Goal: Information Seeking & Learning: Learn about a topic

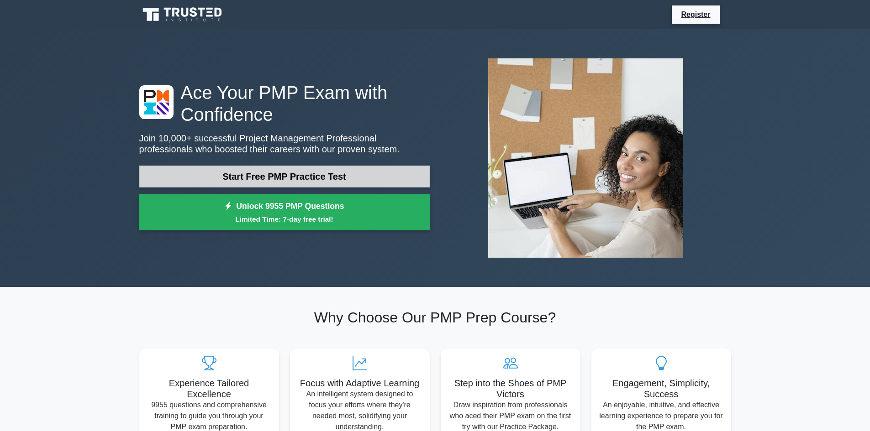
click at [225, 171] on link "Start Free PMP Practice Test" at bounding box center [284, 177] width 290 height 22
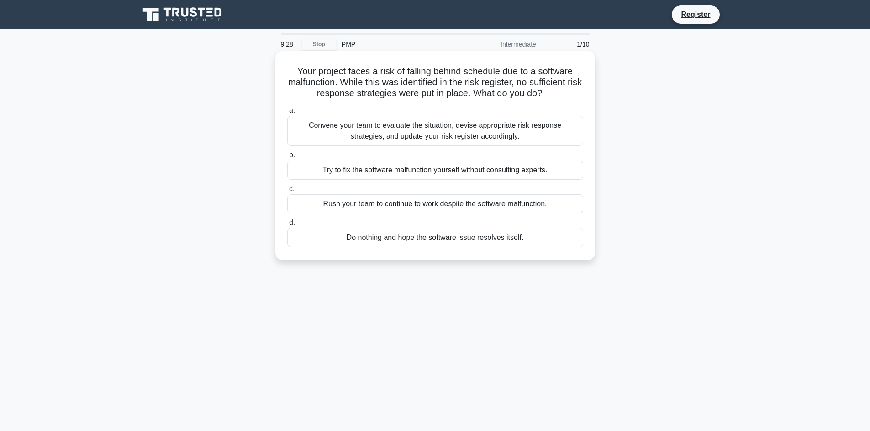
click at [419, 134] on div "Convene your team to evaluate the situation, devise appropriate risk response s…" at bounding box center [435, 131] width 296 height 30
click at [287, 114] on input "a. Convene your team to evaluate the situation, devise appropriate risk respons…" at bounding box center [287, 111] width 0 height 6
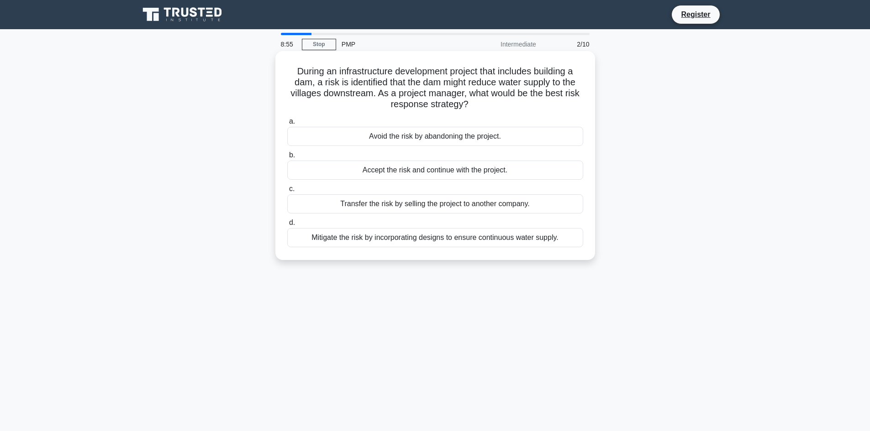
click at [477, 237] on div "Mitigate the risk by incorporating designs to ensure continuous water supply." at bounding box center [435, 237] width 296 height 19
click at [287, 226] on input "d. Mitigate the risk by incorporating designs to ensure continuous water supply." at bounding box center [287, 223] width 0 height 6
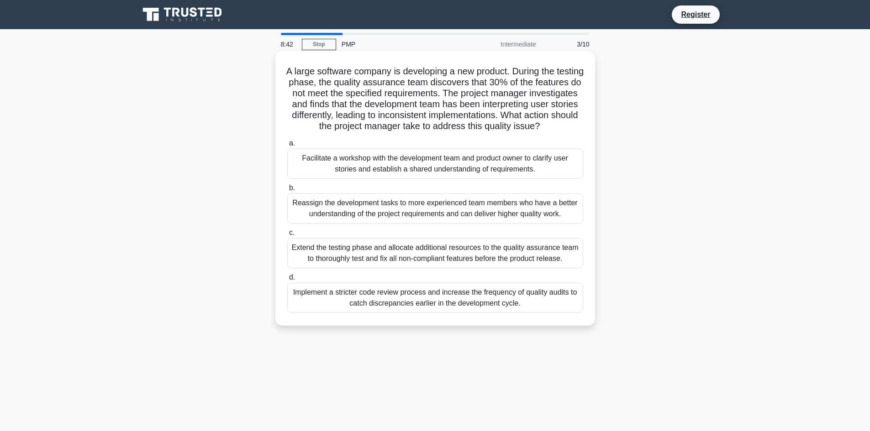
click at [416, 115] on h5 "A large software company is developing a new product. During the testing phase,…" at bounding box center [435, 99] width 298 height 67
click at [434, 163] on div "Facilitate a workshop with the development team and product owner to clarify us…" at bounding box center [435, 164] width 296 height 30
click at [287, 147] on input "a. Facilitate a workshop with the development team and product owner to clarify…" at bounding box center [287, 144] width 0 height 6
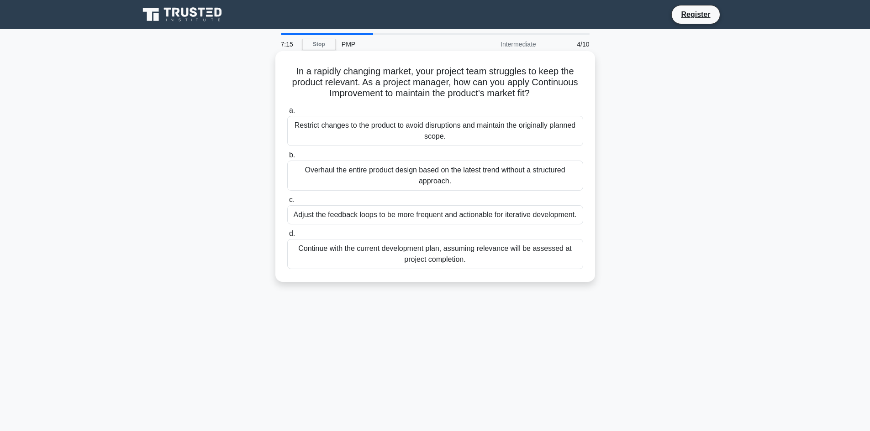
click at [395, 215] on div "Adjust the feedback loops to be more frequent and actionable for iterative deve…" at bounding box center [435, 214] width 296 height 19
click at [287, 203] on input "c. Adjust the feedback loops to be more frequent and actionable for iterative d…" at bounding box center [287, 200] width 0 height 6
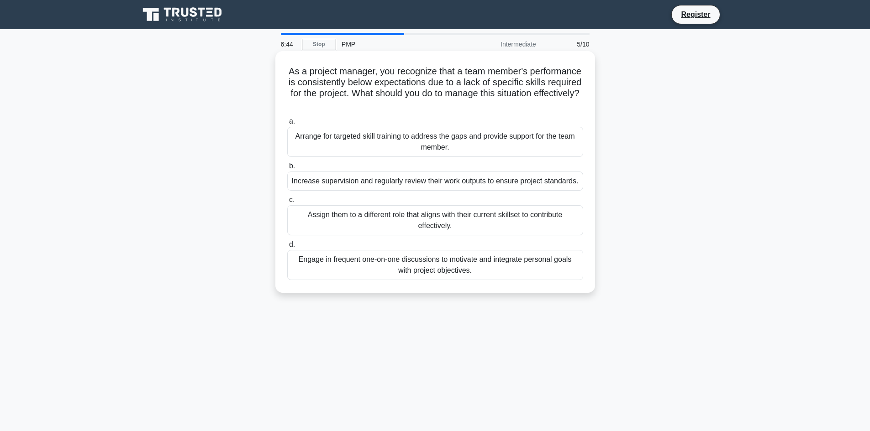
drag, startPoint x: 306, startPoint y: 66, endPoint x: 542, endPoint y: 269, distance: 311.1
click at [542, 269] on div "As a project manager, you recognize that a team member's performance is consist…" at bounding box center [435, 172] width 312 height 235
copy div "As a project manager, you recognize that a team member's performance is consist…"
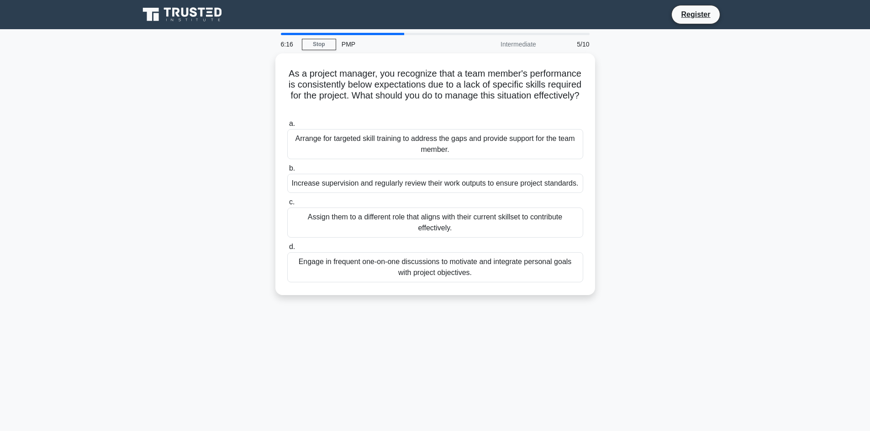
click at [203, 82] on div "As a project manager, you recognize that a team member's performance is consist…" at bounding box center [435, 179] width 603 height 253
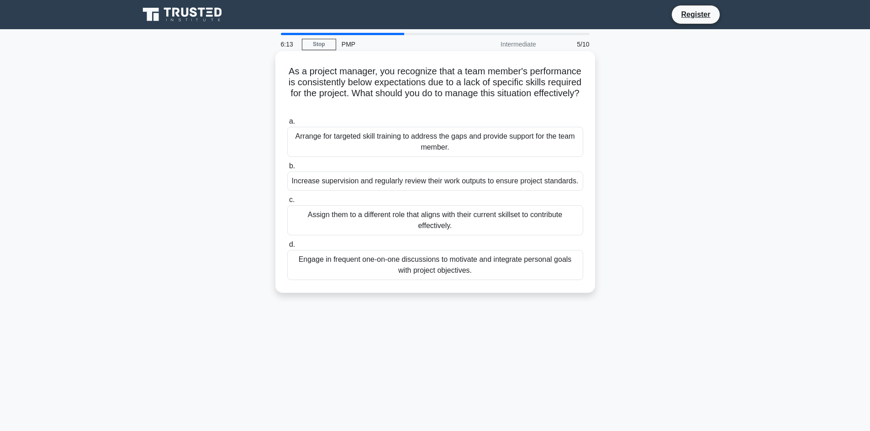
click at [343, 144] on div "Arrange for targeted skill training to address the gaps and provide support for…" at bounding box center [435, 142] width 296 height 30
click at [287, 125] on input "a. Arrange for targeted skill training to address the gaps and provide support …" at bounding box center [287, 122] width 0 height 6
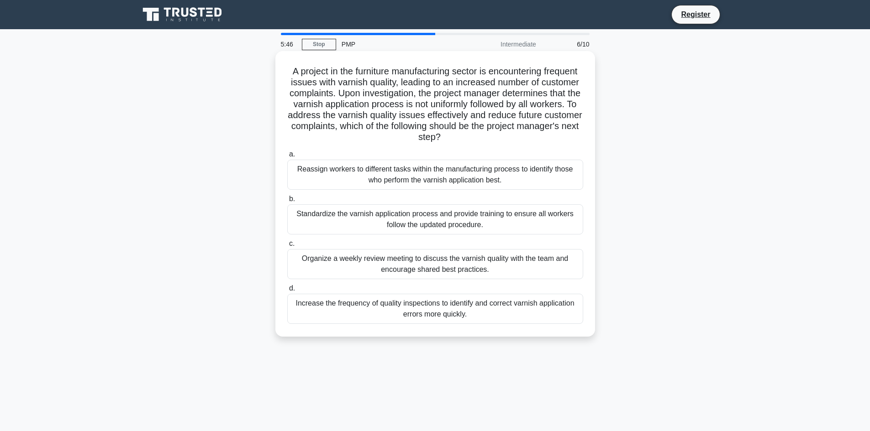
click at [469, 269] on div "Organize a weekly review meeting to discuss the varnish quality with the team a…" at bounding box center [435, 264] width 296 height 30
click at [287, 247] on input "c. Organize a weekly review meeting to discuss the varnish quality with the tea…" at bounding box center [287, 244] width 0 height 6
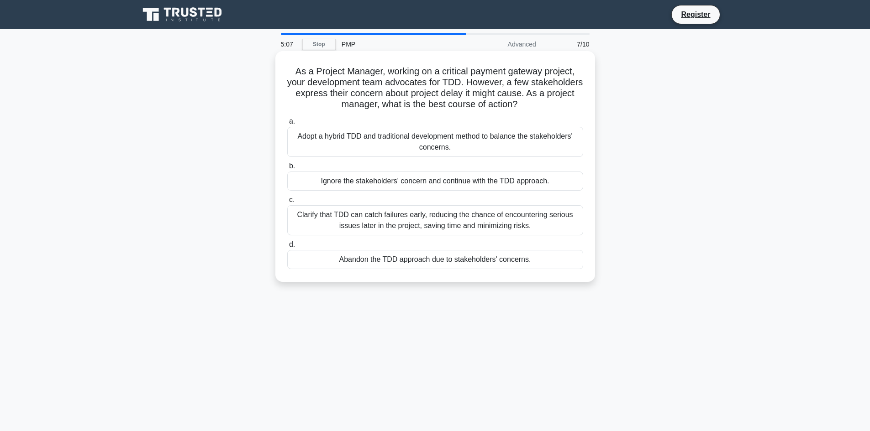
drag, startPoint x: 470, startPoint y: 223, endPoint x: 488, endPoint y: 242, distance: 26.5
click at [488, 242] on div "a. Adopt a hybrid TDD and traditional development method to balance the stakeho…" at bounding box center [435, 192] width 307 height 157
click at [589, 238] on div "As a Project Manager, working on a critical payment gateway project, your devel…" at bounding box center [435, 167] width 312 height 224
drag, startPoint x: 289, startPoint y: 68, endPoint x: 570, endPoint y: 263, distance: 341.4
click at [570, 263] on div "As a Project Manager, working on a critical payment gateway project, your devel…" at bounding box center [435, 167] width 312 height 224
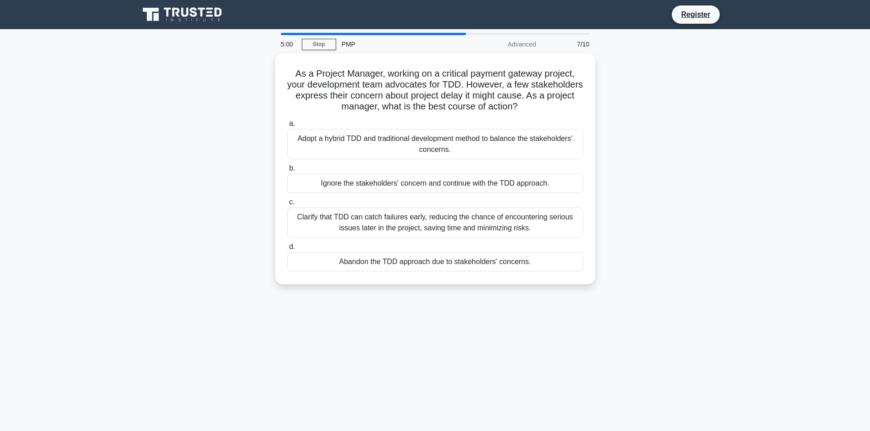
copy div "As a Project Manager, working on a critical payment gateway project, your devel…"
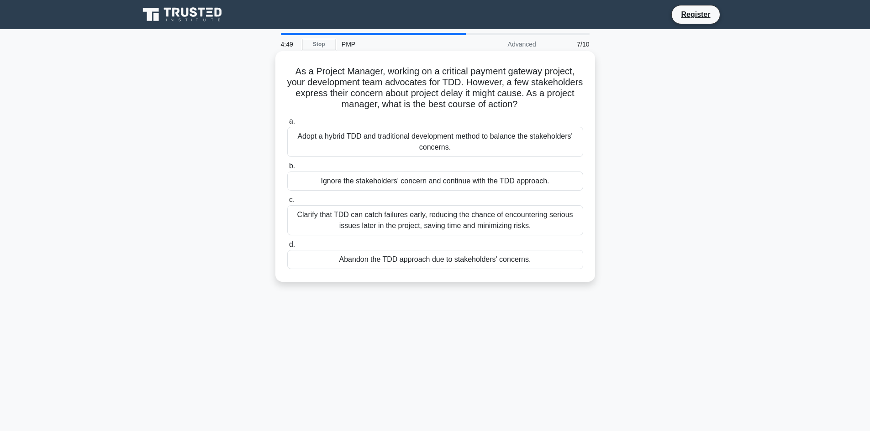
click at [569, 105] on h5 "As a Project Manager, working on a critical payment gateway project, your devel…" at bounding box center [435, 88] width 298 height 45
click at [488, 209] on div "Clarify that TDD can catch failures early, reducing the chance of encountering …" at bounding box center [435, 220] width 296 height 30
click at [287, 203] on input "c. Clarify that TDD can catch failures early, reducing the chance of encounteri…" at bounding box center [287, 200] width 0 height 6
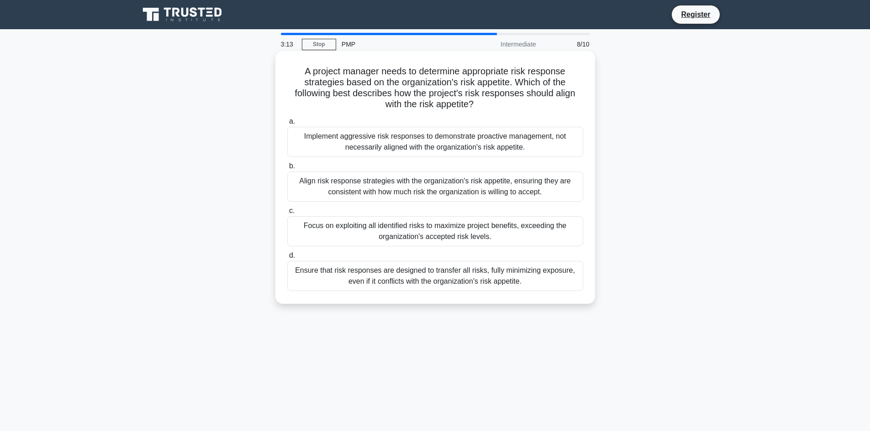
click at [476, 186] on div "Align risk response strategies with the organization's risk appetite, ensuring …" at bounding box center [435, 187] width 296 height 30
click at [287, 169] on input "b. Align risk response strategies with the organization's risk appetite, ensuri…" at bounding box center [287, 166] width 0 height 6
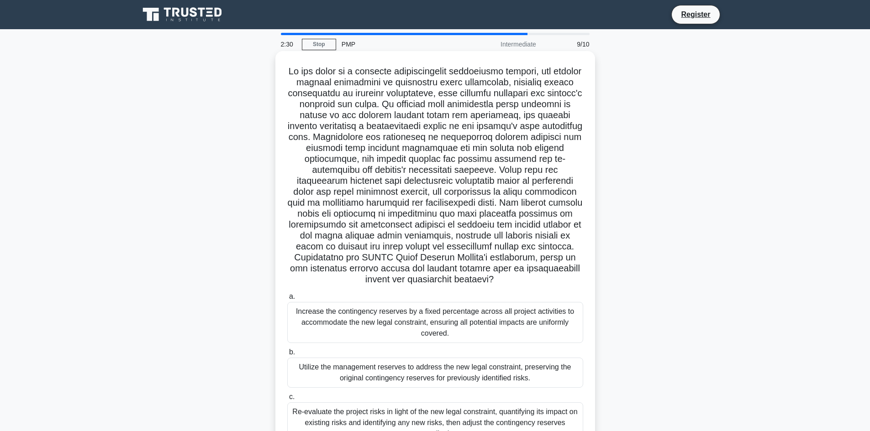
drag, startPoint x: 566, startPoint y: 395, endPoint x: 283, endPoint y: 75, distance: 427.2
click at [283, 75] on div ".spinner_0XTQ{transform-origin:center;animation:spinner_y6GP .75s linear infini…" at bounding box center [435, 276] width 312 height 443
copy div "In the midst of a critical infrastructure development project, the project mana…"
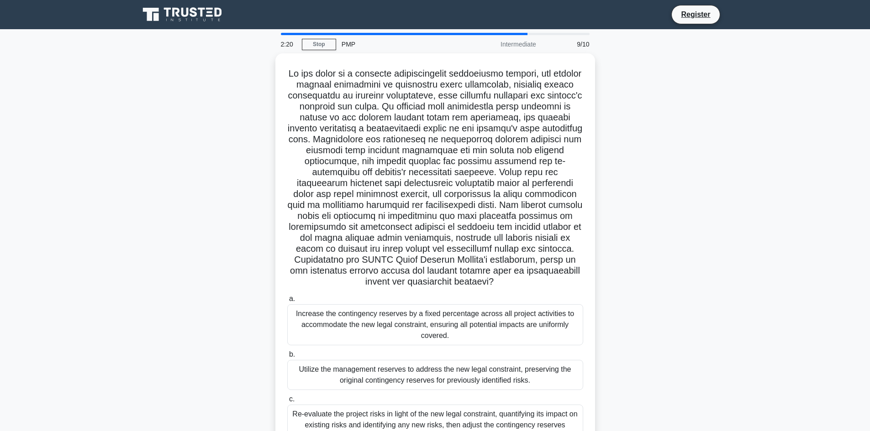
click at [647, 273] on div ".spinner_0XTQ{transform-origin:center;animation:spinner_y6GP .75s linear infini…" at bounding box center [435, 283] width 603 height 461
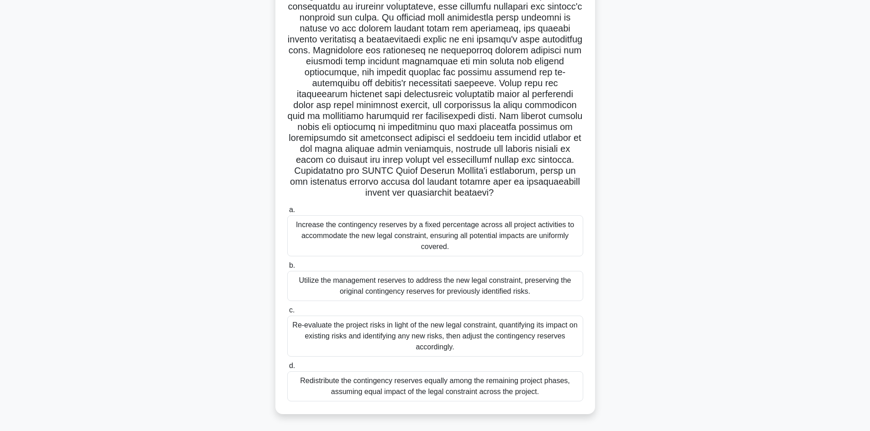
click at [399, 333] on div "Re-evaluate the project risks in light of the new legal constraint, quantifying…" at bounding box center [435, 336] width 296 height 41
click at [287, 314] on input "c. Re-evaluate the project risks in light of the new legal constraint, quantify…" at bounding box center [287, 311] width 0 height 6
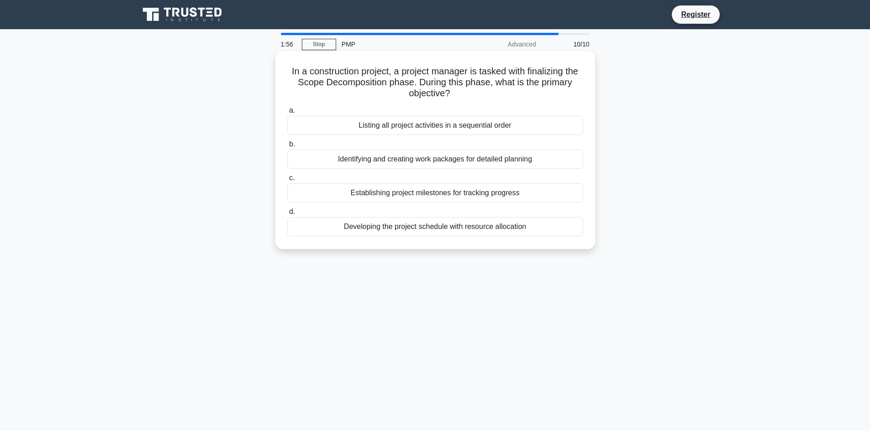
drag, startPoint x: 287, startPoint y: 70, endPoint x: 557, endPoint y: 232, distance: 314.7
click at [557, 232] on div "In a construction project, a project manager is tasked with finalizing the Scop…" at bounding box center [435, 150] width 312 height 191
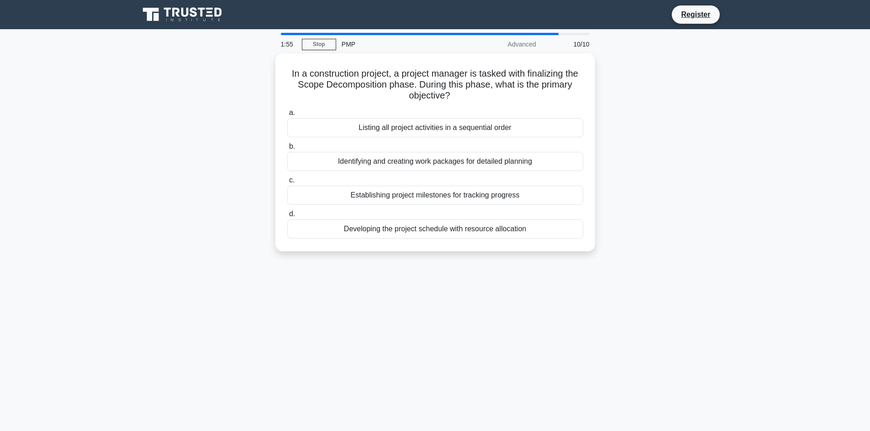
copy div "In a construction project, a project manager is tasked with finalizing the Scop…"
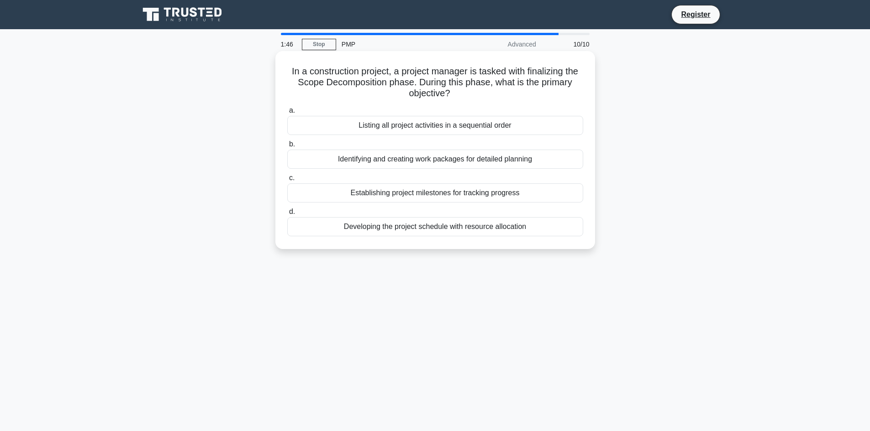
click at [569, 116] on div "Listing all project activities in a sequential order" at bounding box center [435, 125] width 296 height 19
click at [287, 114] on input "a. Listing all project activities in a sequential order" at bounding box center [287, 111] width 0 height 6
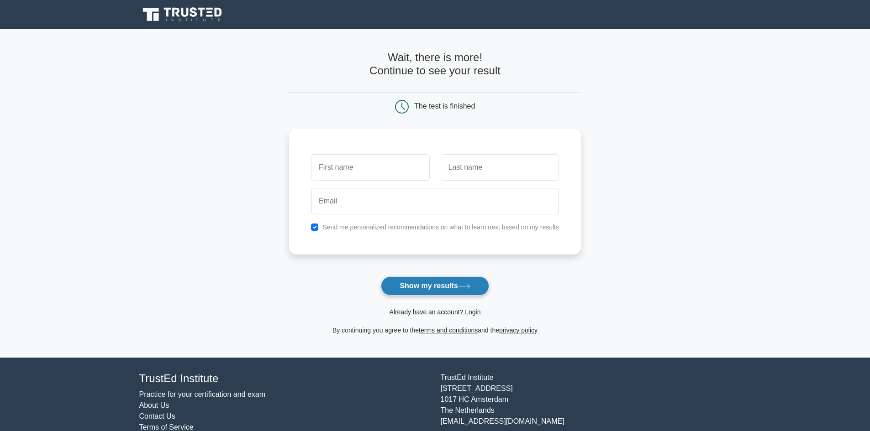
click at [414, 288] on button "Show my results" at bounding box center [435, 286] width 108 height 19
click at [407, 168] on input "text" at bounding box center [370, 165] width 118 height 26
type input "d"
click at [508, 167] on input "text" at bounding box center [500, 165] width 118 height 26
type input "d"
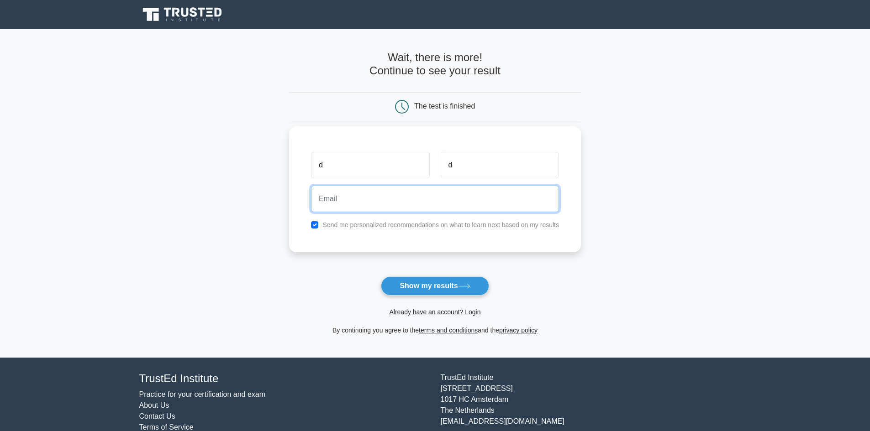
click at [474, 211] on input "email" at bounding box center [435, 199] width 248 height 26
type input "mi_dan79@yahoo.com"
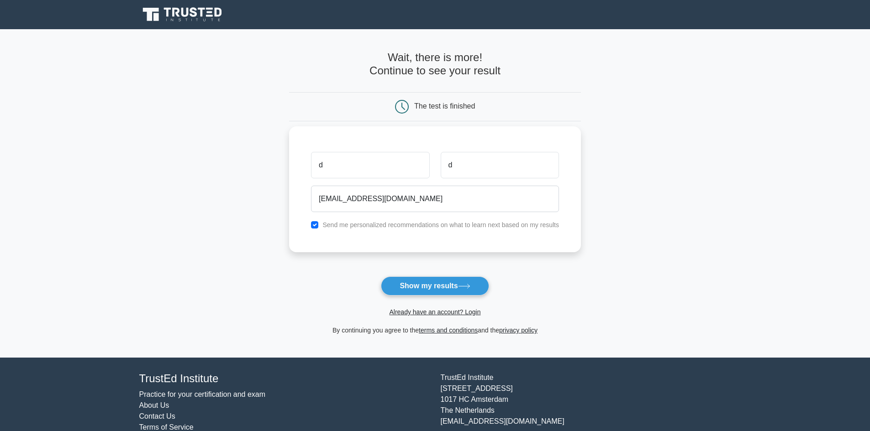
click at [340, 229] on label "Send me personalized recommendations on what to learn next based on my results" at bounding box center [440, 224] width 236 height 7
click at [325, 223] on label "Send me personalized recommendations on what to learn next based on my results" at bounding box center [440, 224] width 236 height 7
click at [316, 225] on input "checkbox" at bounding box center [314, 224] width 7 height 7
checkbox input "false"
click at [414, 289] on button "Show my results" at bounding box center [435, 286] width 108 height 19
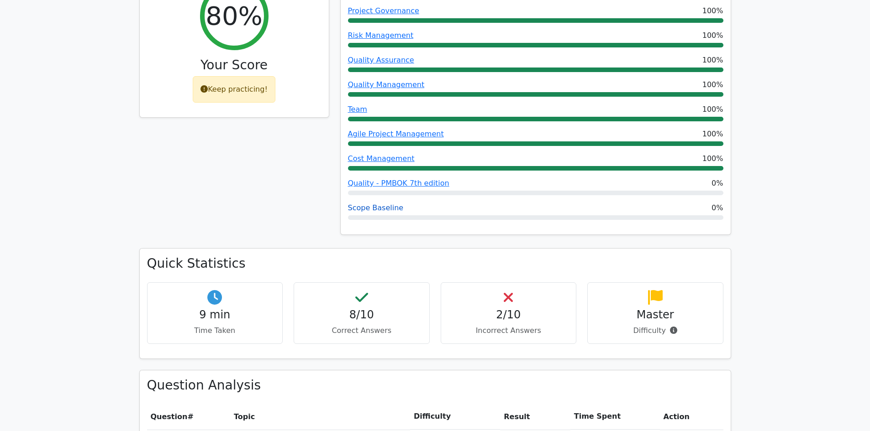
scroll to position [456, 0]
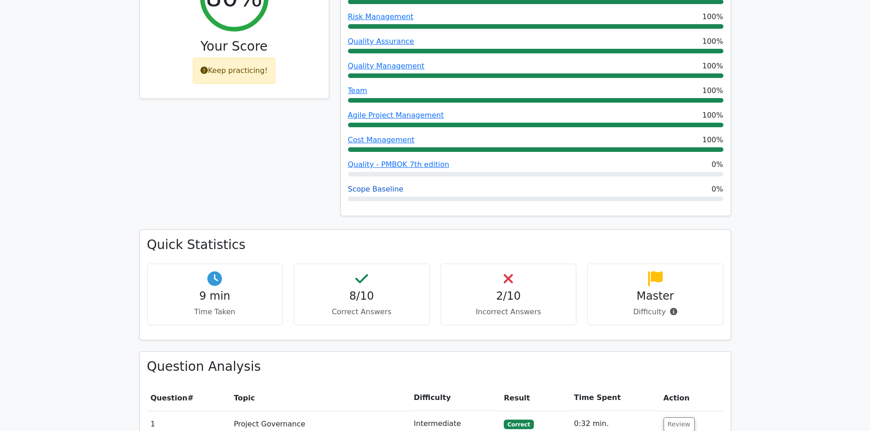
click at [384, 185] on link "Scope Baseline" at bounding box center [376, 189] width 56 height 9
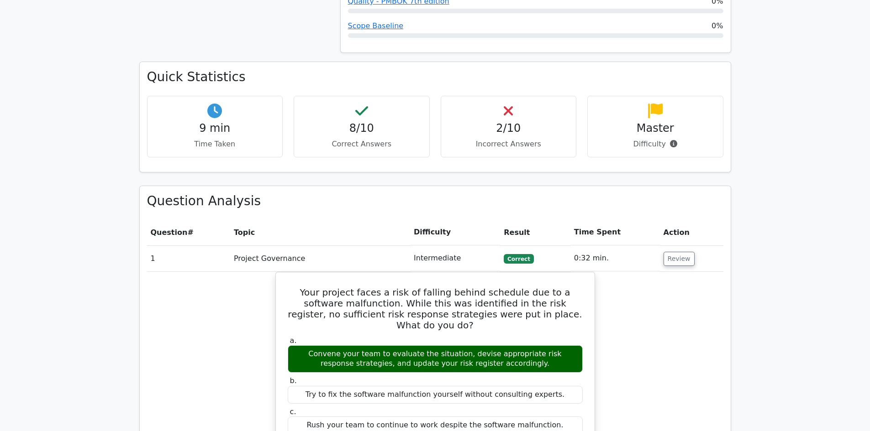
scroll to position [639, 0]
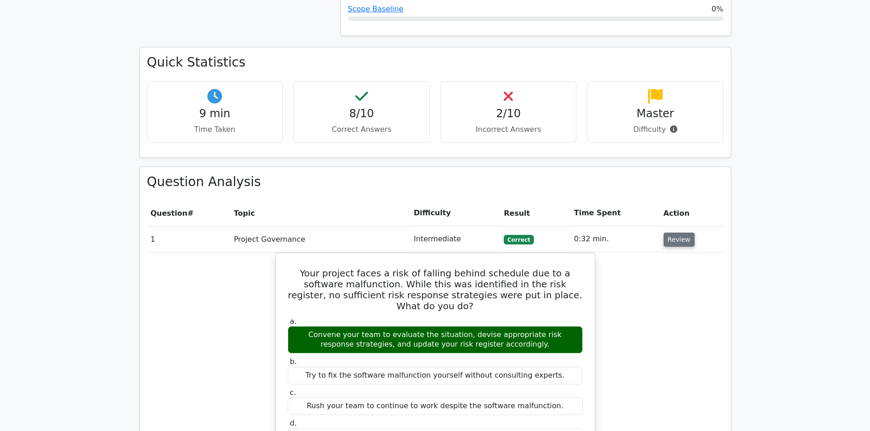
click at [679, 233] on button "Review" at bounding box center [678, 240] width 31 height 14
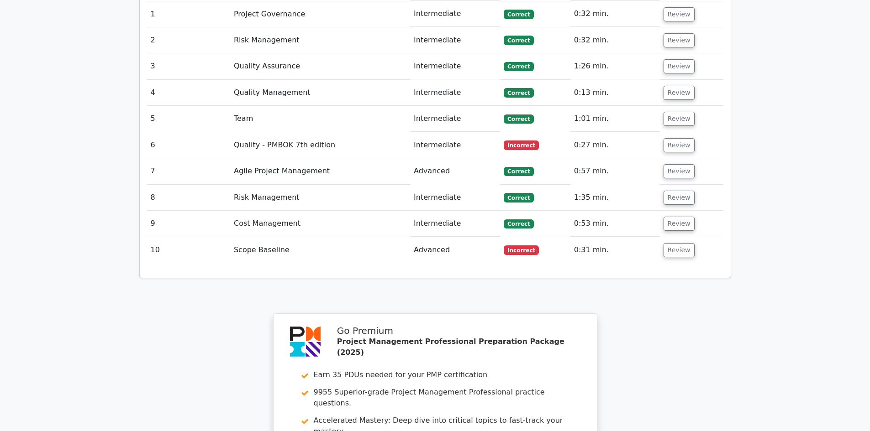
scroll to position [867, 0]
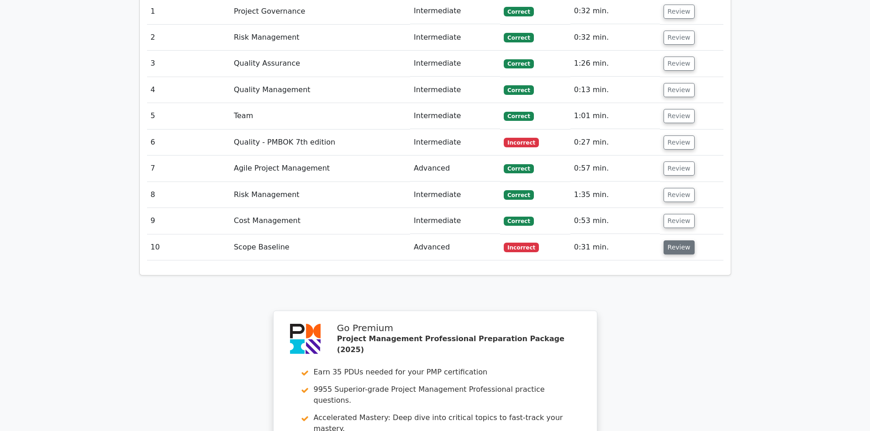
click at [670, 241] on button "Review" at bounding box center [678, 248] width 31 height 14
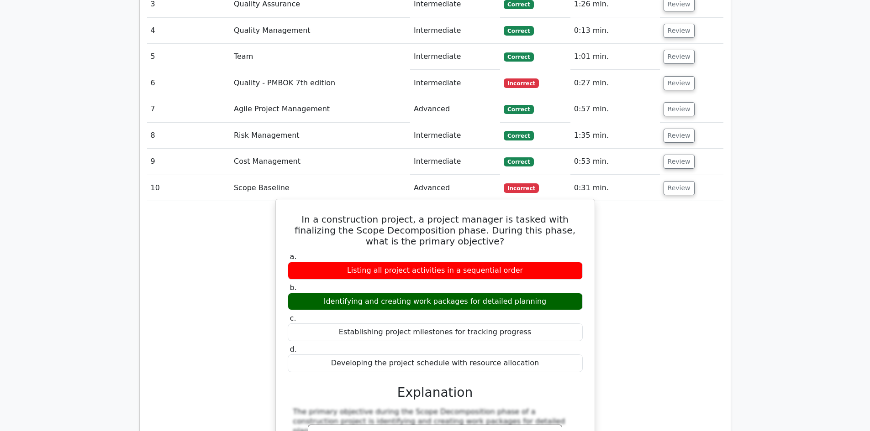
scroll to position [913, 0]
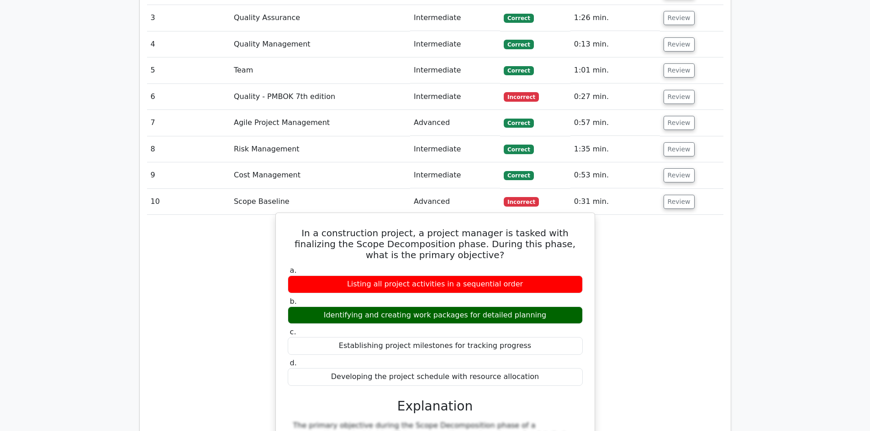
click at [370, 307] on div "Identifying and creating work packages for detailed planning" at bounding box center [435, 316] width 295 height 18
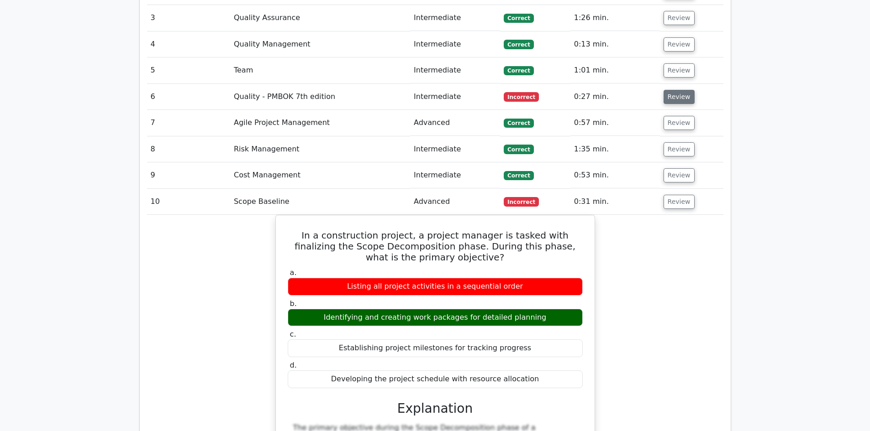
click at [682, 90] on button "Review" at bounding box center [678, 97] width 31 height 14
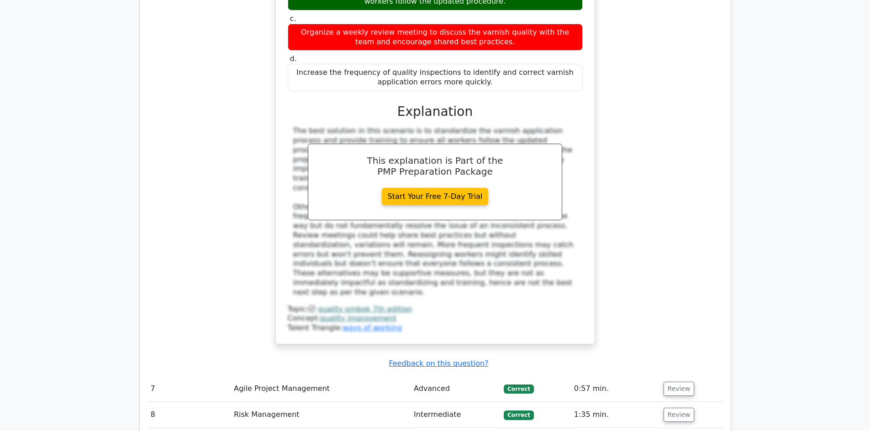
scroll to position [867, 0]
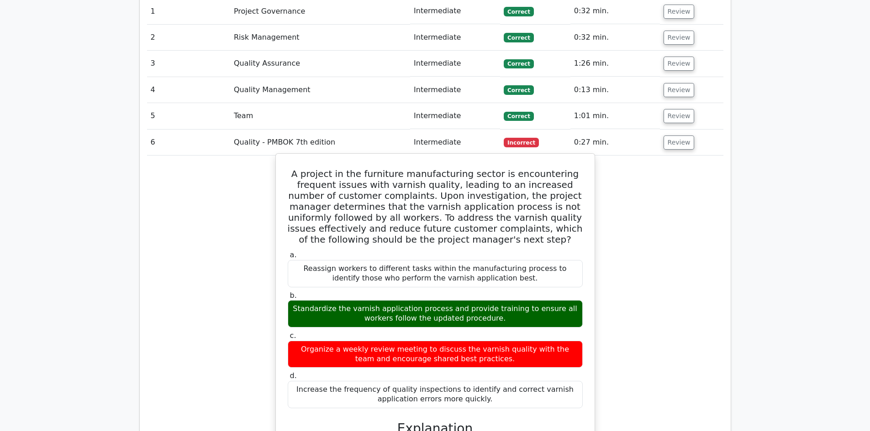
drag, startPoint x: 492, startPoint y: 358, endPoint x: 301, endPoint y: 130, distance: 297.8
click at [301, 157] on div "A project in the furniture manufacturing sector is encountering frequent issues…" at bounding box center [434, 407] width 311 height 500
copy div "A project in the furniture manufacturing sector is encountering frequent issues…"
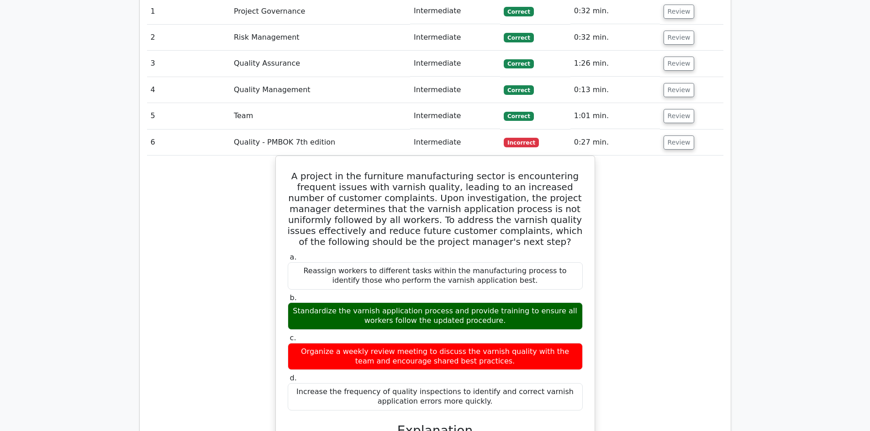
click at [627, 321] on div "A project in the furniture manufacturing sector is encountering frequent issues…" at bounding box center [435, 415] width 576 height 519
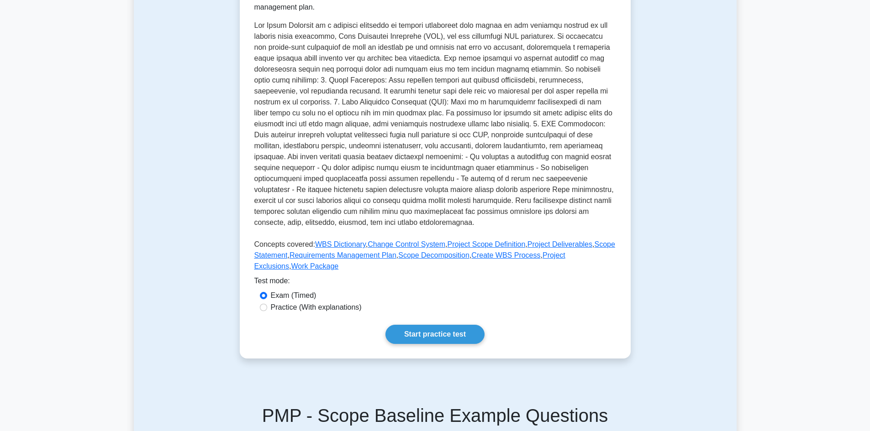
scroll to position [228, 0]
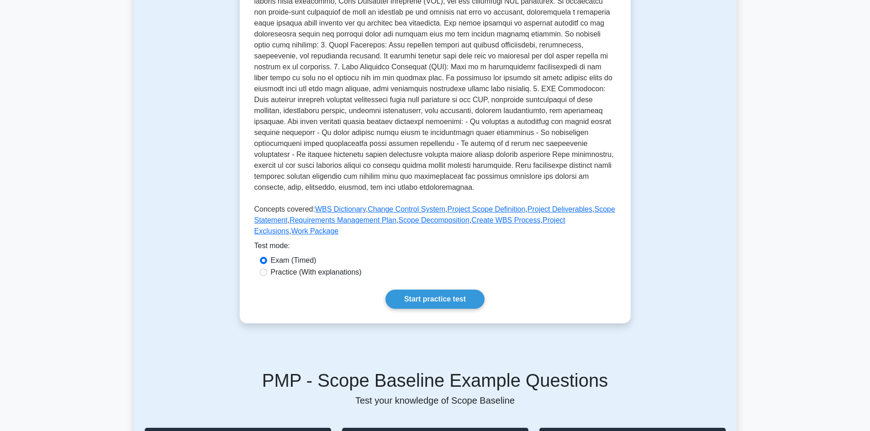
click at [308, 272] on label "Practice (With explanations)" at bounding box center [316, 272] width 91 height 11
click at [267, 272] on input "Practice (With explanations)" at bounding box center [263, 272] width 7 height 7
radio input "true"
